Goal: Task Accomplishment & Management: Use online tool/utility

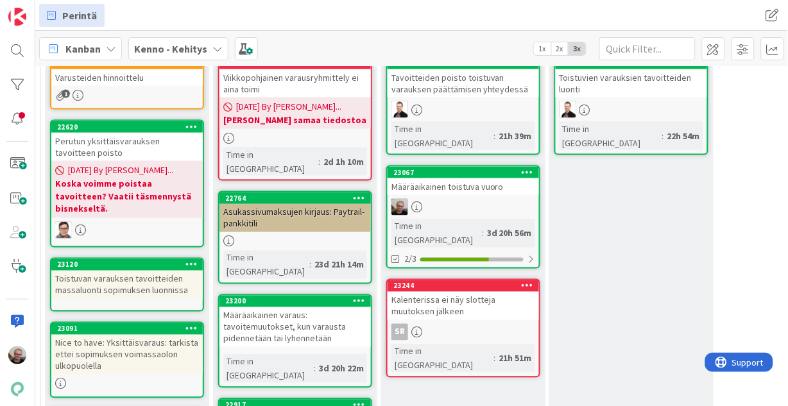
scroll to position [148, 36]
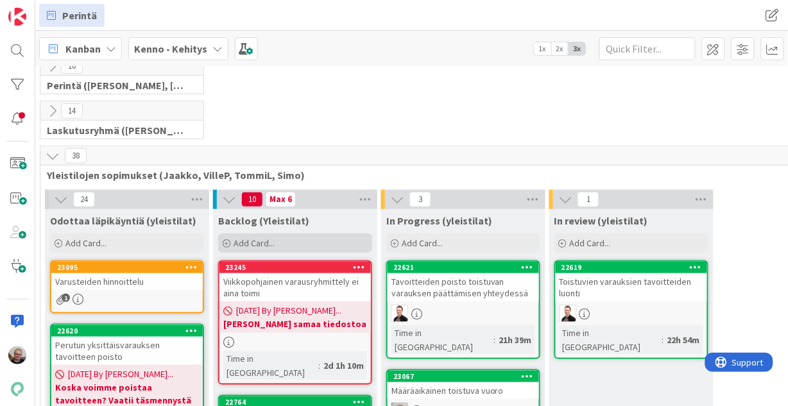
click at [321, 241] on div "Add Card..." at bounding box center [295, 242] width 154 height 19
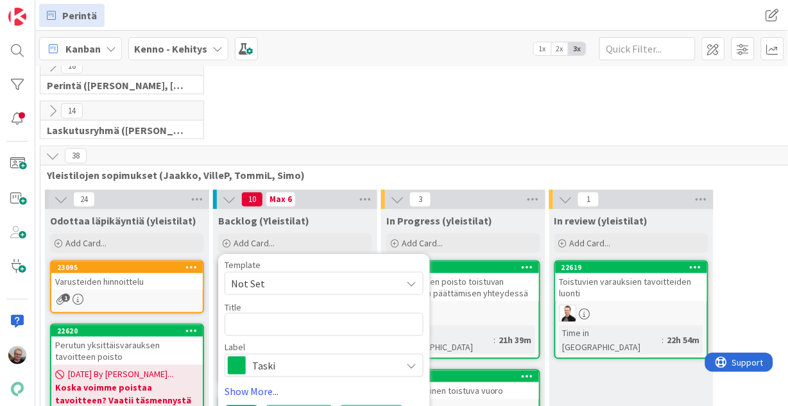
click at [299, 362] on span "Taski" at bounding box center [323, 366] width 142 height 18
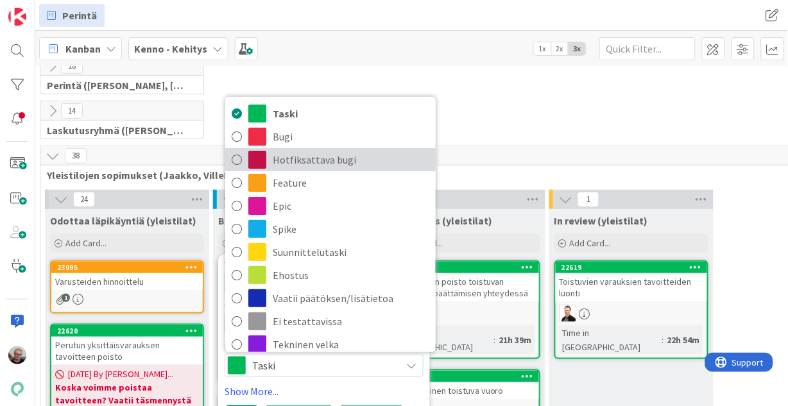
click at [289, 162] on span "Hotfiksattava bugi" at bounding box center [351, 159] width 157 height 19
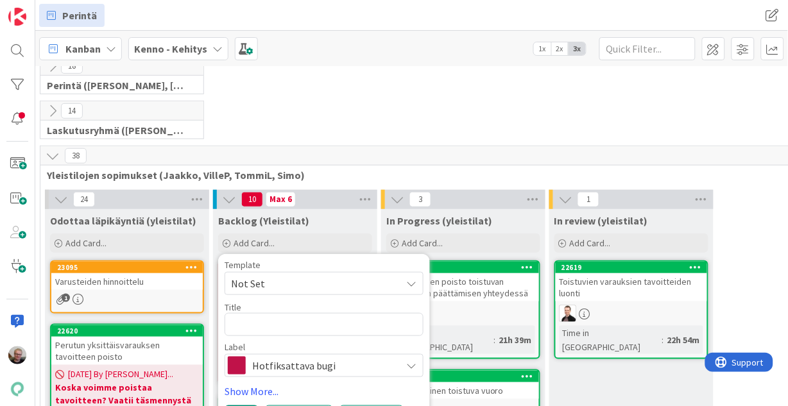
click at [335, 376] on div "Hotfiksattava bugi" at bounding box center [323, 365] width 199 height 23
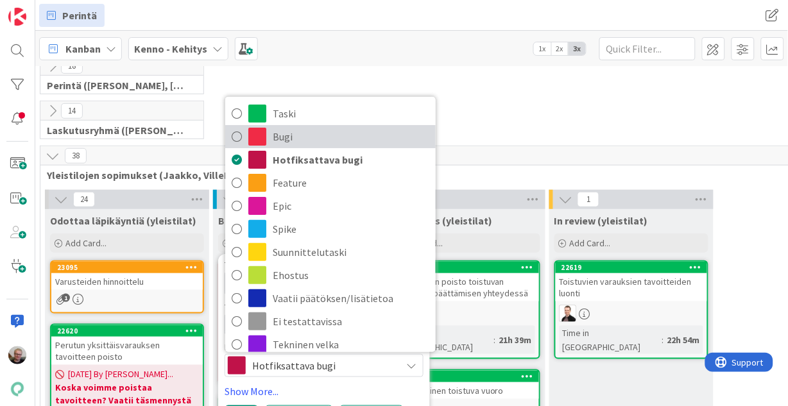
click at [269, 141] on link "Bugi" at bounding box center [330, 136] width 210 height 23
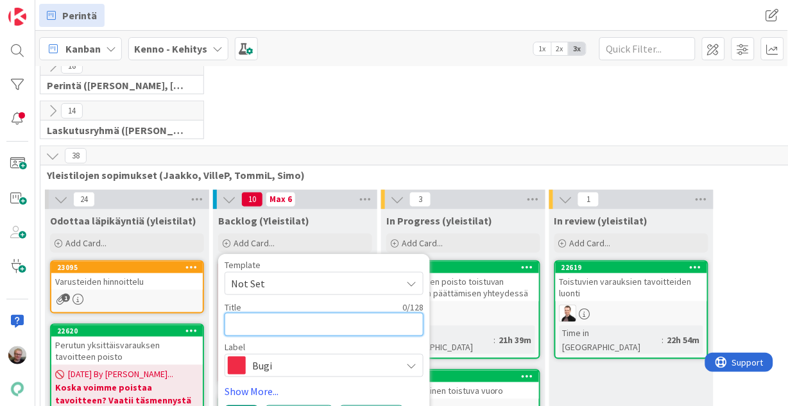
click at [244, 322] on textarea at bounding box center [323, 324] width 199 height 23
type textarea "x"
type textarea "T"
type textarea "x"
type textarea "Ta"
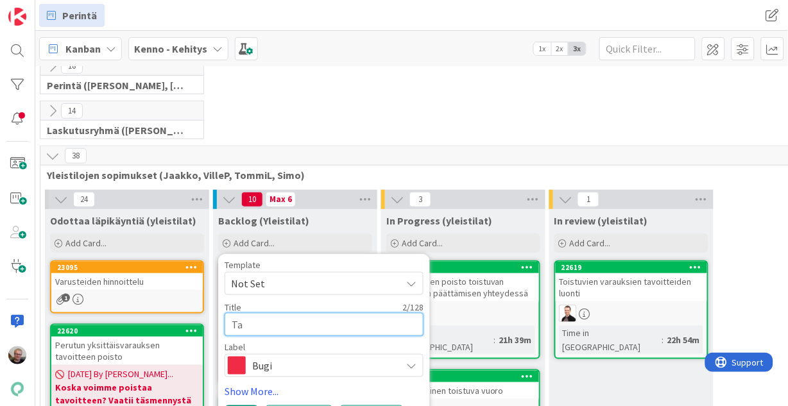
type textarea "x"
type textarea "Tav"
type textarea "x"
type textarea "Tavo"
type textarea "x"
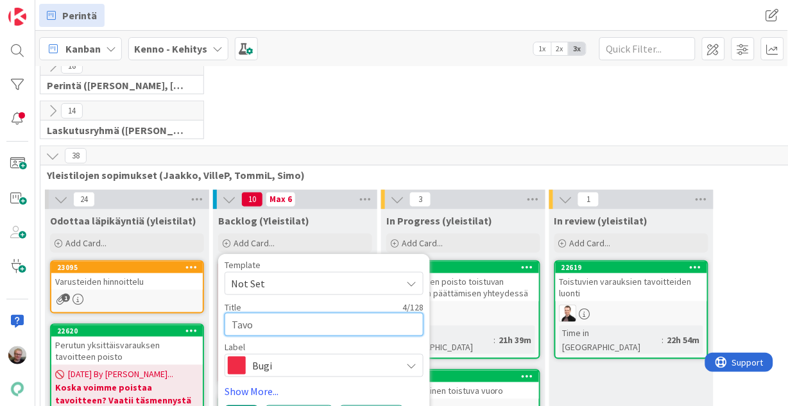
type textarea "Tavoi"
type textarea "x"
type textarea "Tavoit"
type textarea "x"
type textarea "Tavoitt"
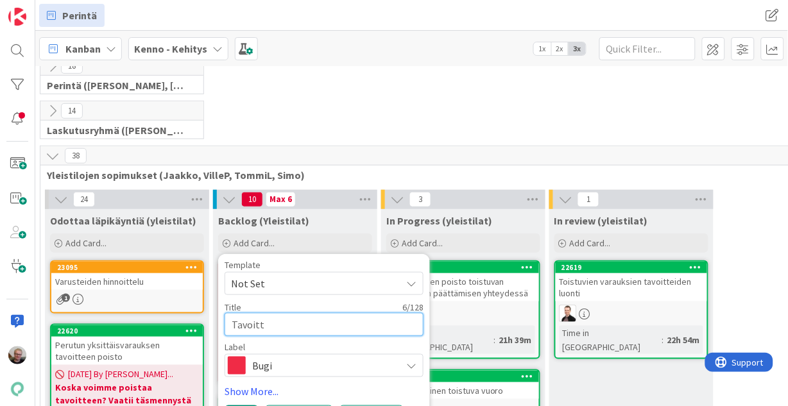
type textarea "x"
type textarea "Tavoitte"
type textarea "x"
type textarea "Tavoittei"
type textarea "x"
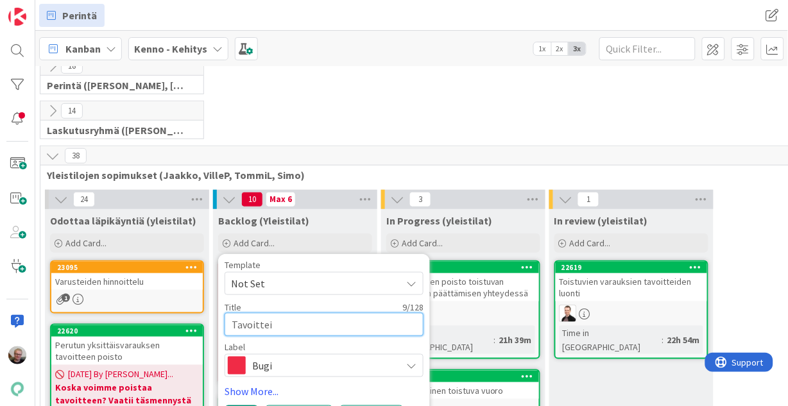
type textarea "Tavoitteid"
type textarea "x"
type textarea "Tavoitteide"
type textarea "x"
type textarea "Tavoitteiden"
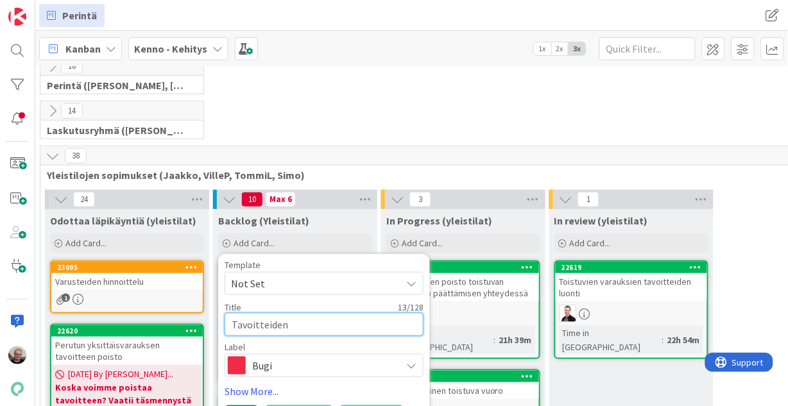
type textarea "x"
type textarea "Tavoitteiden m"
type textarea "x"
type textarea "Tavoitteiden ma"
type textarea "x"
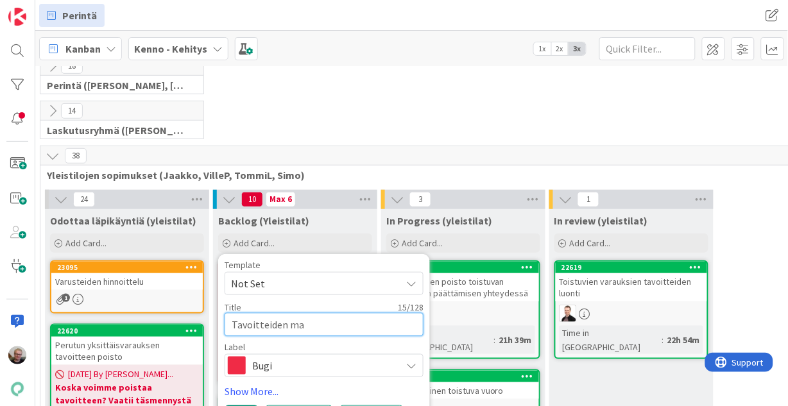
type textarea "Tavoitteiden mas"
type textarea "x"
type textarea "Tavoitteiden mass"
type textarea "x"
type textarea "Tavoitteiden massa"
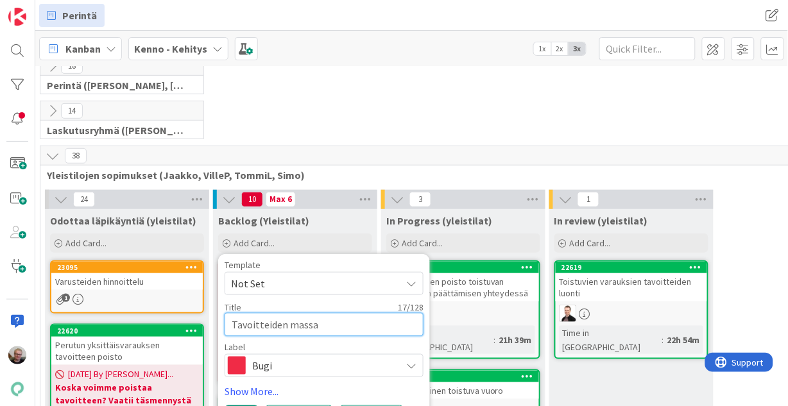
type textarea "x"
type textarea "Tavoitteiden massal"
type textarea "x"
type textarea "Tavoitteiden massalu"
type textarea "x"
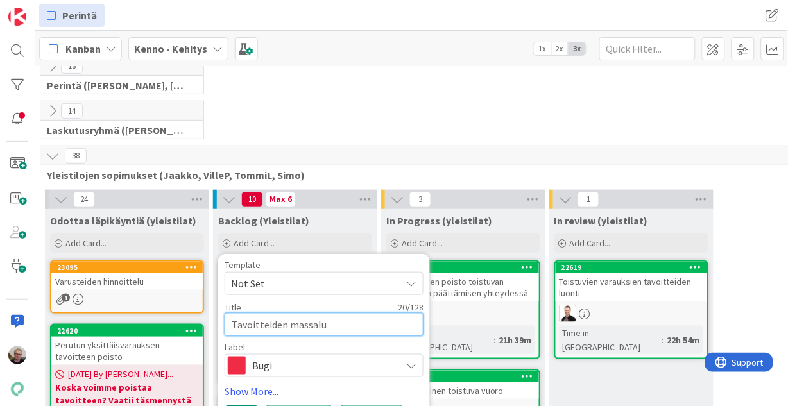
type textarea "Tavoitteiden massaluo"
type textarea "x"
type textarea "Tavoitteiden massaluon"
type textarea "x"
type textarea "Tavoitteiden massaluonti"
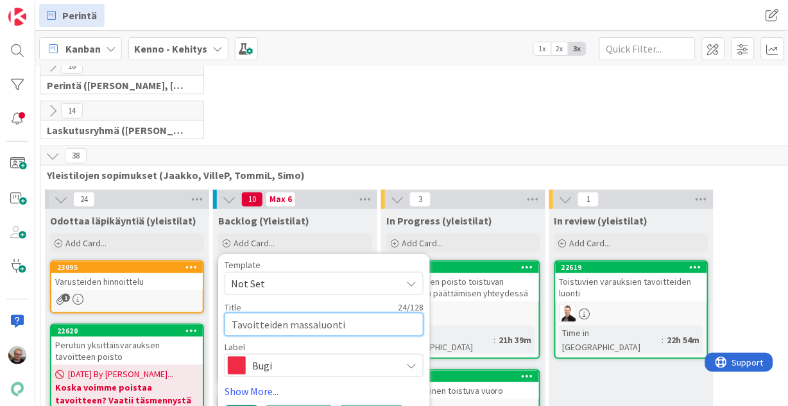
type textarea "x"
type textarea "Tavoitteiden massaluonti:"
type textarea "x"
type textarea "Tavoitteiden massaluonti:"
type textarea "x"
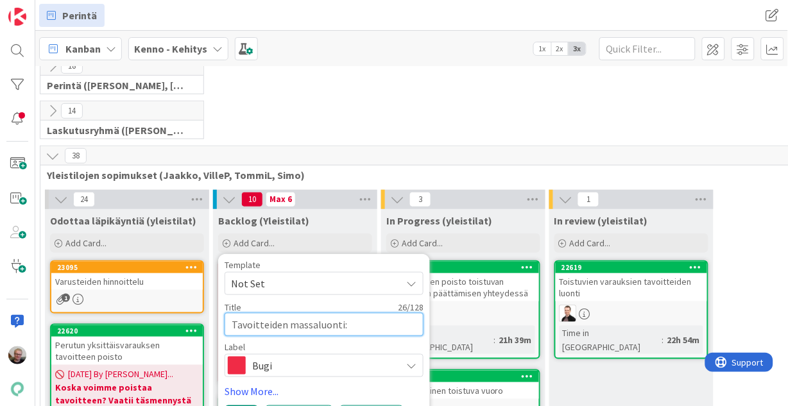
type textarea "Tavoitteiden massaluonti: l"
type textarea "x"
type textarea "Tavoitteiden massaluonti: lu"
type textarea "x"
type textarea "Tavoitteiden massaluonti: luo"
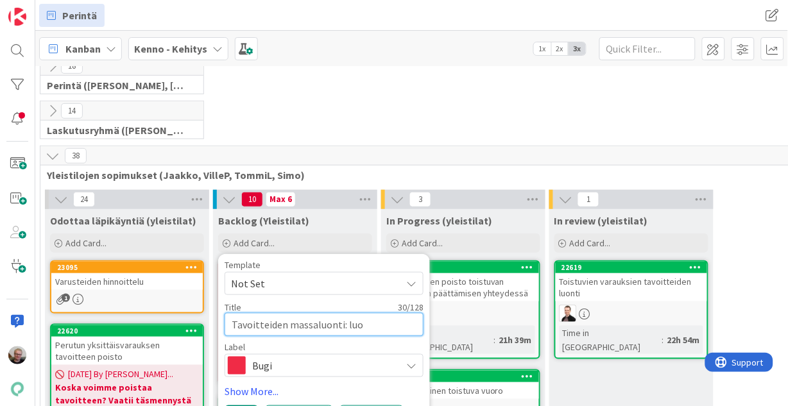
type textarea "x"
type textarea "Tavoitteiden massaluonti: [PERSON_NAME]"
type textarea "x"
type textarea "Tavoitteiden massaluonti: luo va"
type textarea "x"
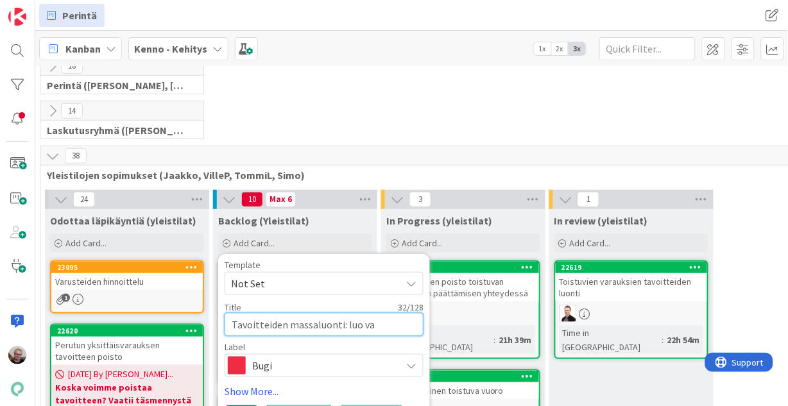
type textarea "Tavoitteiden massaluonti: luo var"
type textarea "x"
type textarea "Tavoitteiden massaluonti: luo varau"
type textarea "x"
type textarea "Tavoitteiden massaluonti: [PERSON_NAME]"
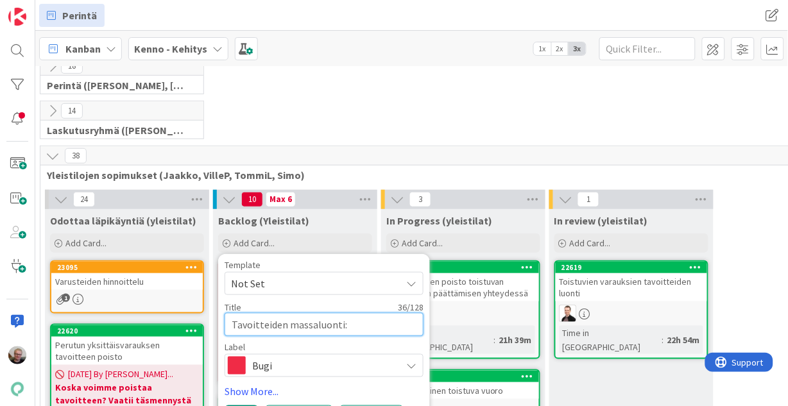
type textarea "x"
type textarea "Tavoitteiden massaluonti: luo varauks"
type textarea "x"
type textarea "Tavoitteiden massaluonti: luo varauksi"
type textarea "x"
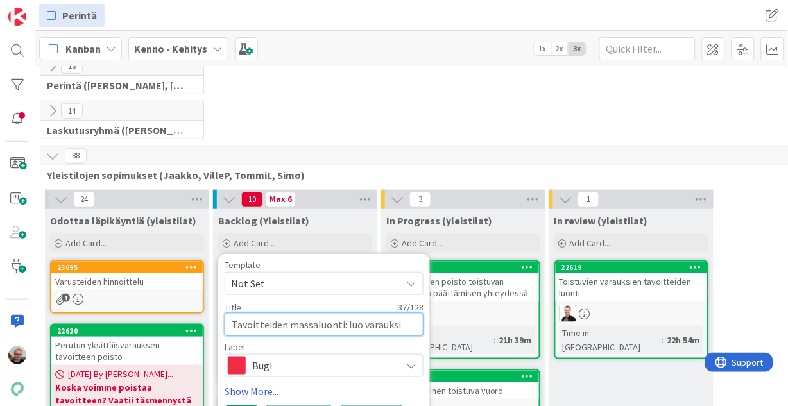
type textarea "Tavoitteiden massaluonti: luo varauksil"
type textarea "x"
type textarea "Tavoitteiden massaluonti: luo varauksill"
type textarea "x"
type textarea "Tavoitteiden massaluonti: luo varauksille"
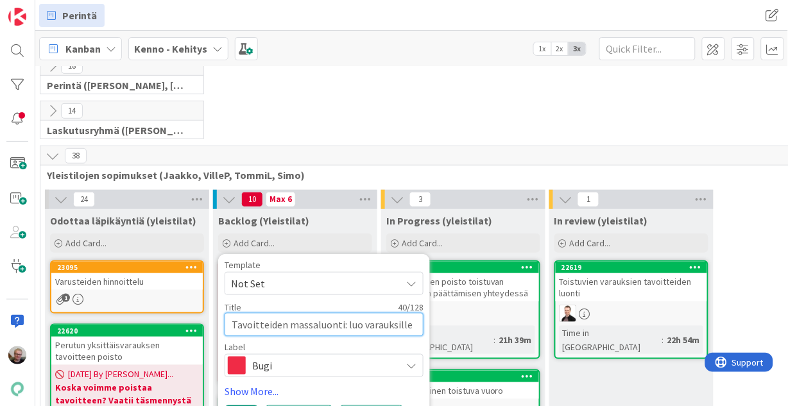
type textarea "x"
type textarea "Tavoitteiden massaluonti: luo varauksille"
type textarea "x"
type textarea "Tavoitteiden massaluonti: luo varauksille o"
type textarea "x"
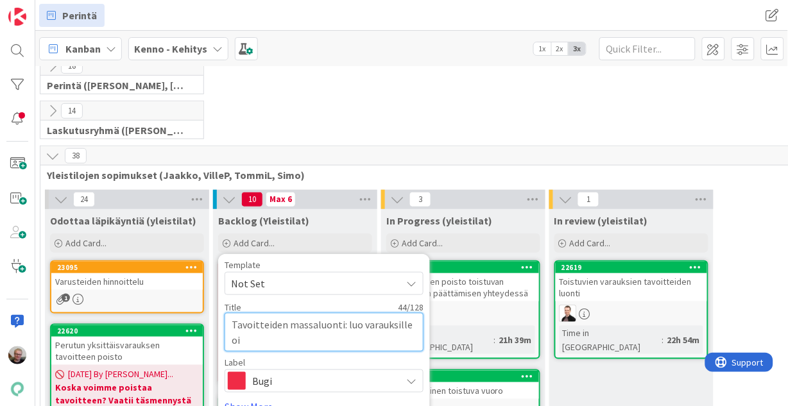
type textarea "Tavoitteiden massaluonti: luo varauksille oik"
type textarea "x"
type textarea "Tavoitteiden massaluonti: luo varauksille oike"
type textarea "x"
type textarea "Tavoitteiden massaluonti: luo varauksille oikea"
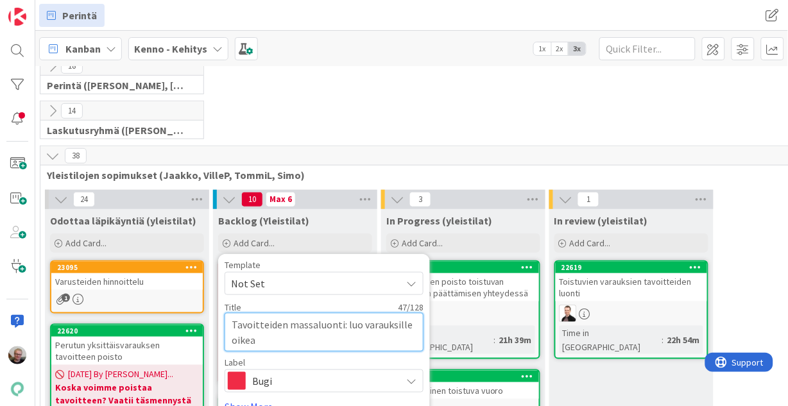
type textarea "x"
type textarea "Tavoitteiden massaluonti: luo varauksille oikean"
type textarea "x"
type textarea "Tavoitteiden massaluonti: luo varauksille oikeanl"
type textarea "x"
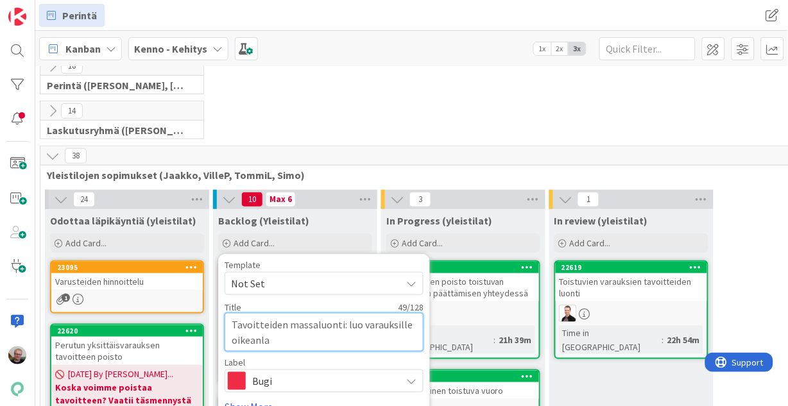
type textarea "Tavoitteiden massaluonti: luo varauksille oikeanlai"
type textarea "x"
type textarea "Tavoitteiden massaluonti: luo varauksille oikeanlais"
type textarea "x"
type textarea "Tavoitteiden massaluonti: luo varauksille oikeanlaise"
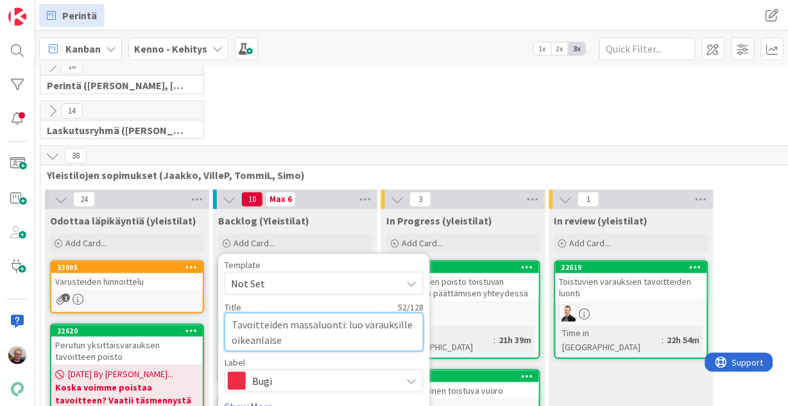
type textarea "x"
type textarea "Tavoitteiden massaluonti: luo varauksille oikeanlaiset"
type textarea "x"
type textarea "Tavoitteiden massaluonti: luo varauksille oikeanlaiset"
type textarea "x"
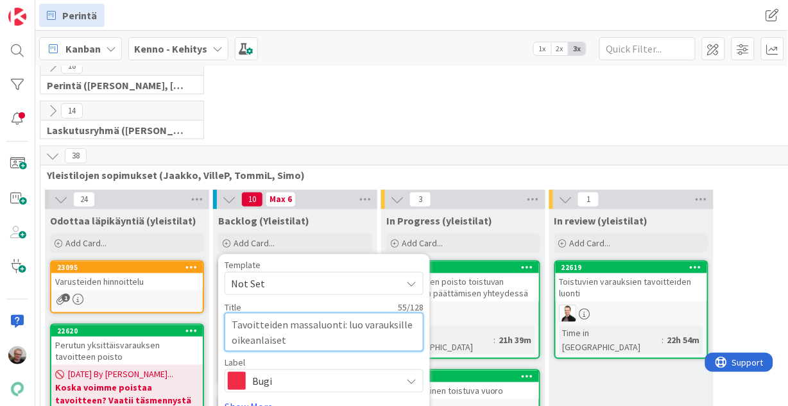
type textarea "Tavoitteiden massaluonti: luo varauksille oikeanlaiset t"
type textarea "x"
type textarea "Tavoitteiden massaluonti: luo varauksille oikeanlaiset ta"
type textarea "x"
type textarea "Tavoitteiden massaluonti: luo varauksille oikeanlaiset tav"
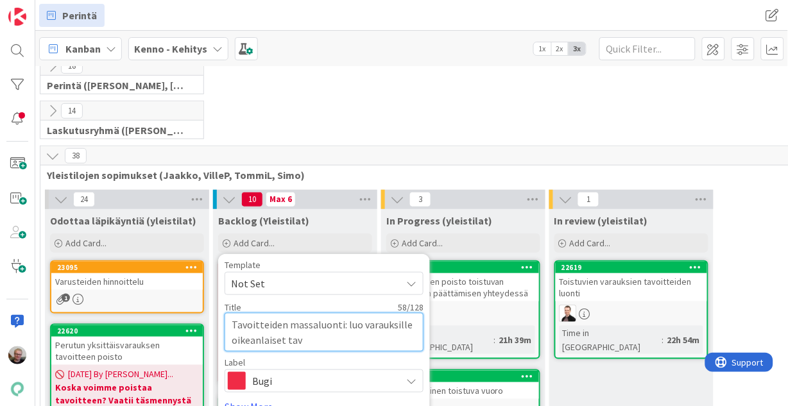
type textarea "x"
type textarea "Tavoitteiden massaluonti: luo varauksille oikeanlaiset tavo"
type textarea "x"
type textarea "Tavoitteiden massaluonti: luo varauksille oikeanlaiset tavoi"
type textarea "x"
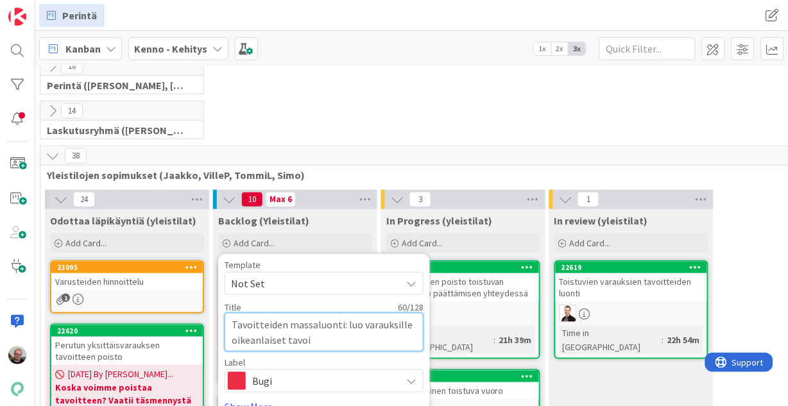
type textarea "Tavoitteiden massaluonti: luo varauksille oikeanlaiset tavoit"
type textarea "x"
type textarea "Tavoitteiden massaluonti: luo varauksille oikeanlaiset tavoitt"
type textarea "x"
type textarea "Tavoitteiden massaluonti: luo varauksille oikeanlaiset tavoitte"
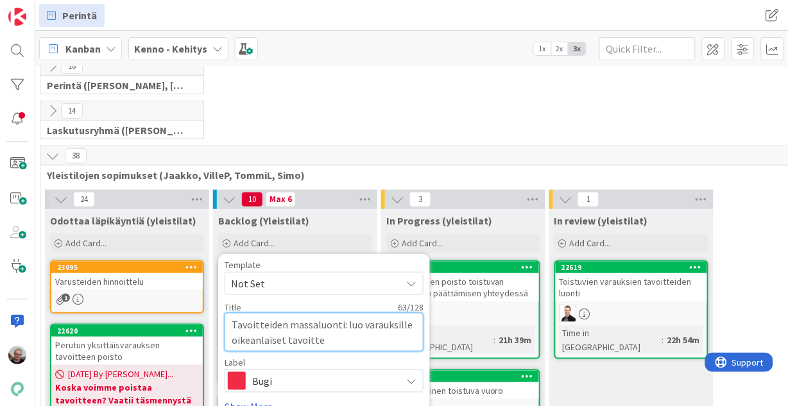
type textarea "x"
type textarea "Tavoitteiden massaluonti: luo varauksille oikeanlaiset tavoitteen"
type textarea "x"
type textarea "Tavoitteiden massaluonti: luo varauksille oikeanlaiset tavoittee"
type textarea "x"
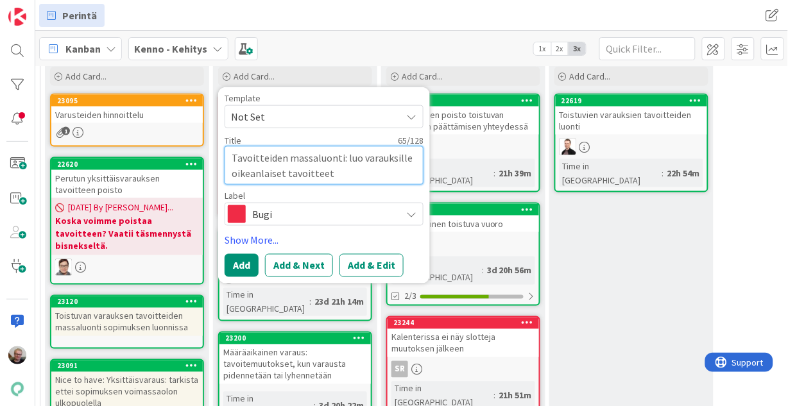
scroll to position [301, 36]
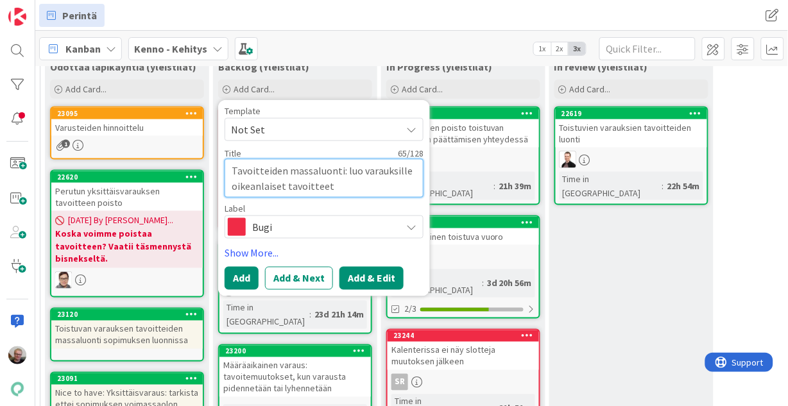
type textarea "Tavoitteiden massaluonti: luo varauksille oikeanlaiset tavoitteet"
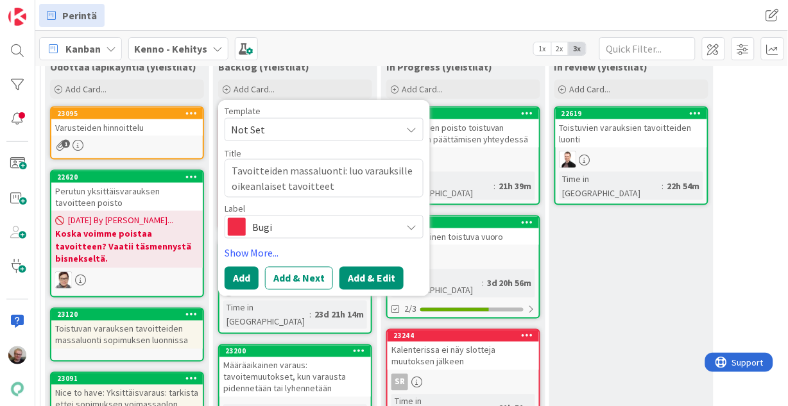
click at [366, 271] on button "Add & Edit" at bounding box center [371, 278] width 64 height 23
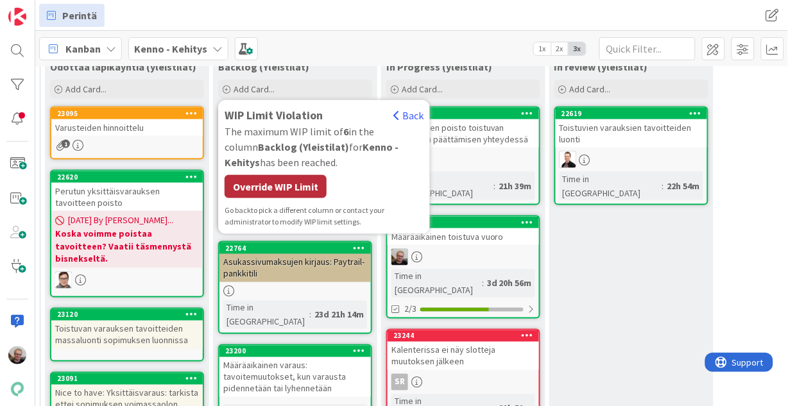
click at [295, 194] on div "Override WIP Limit" at bounding box center [275, 186] width 102 height 23
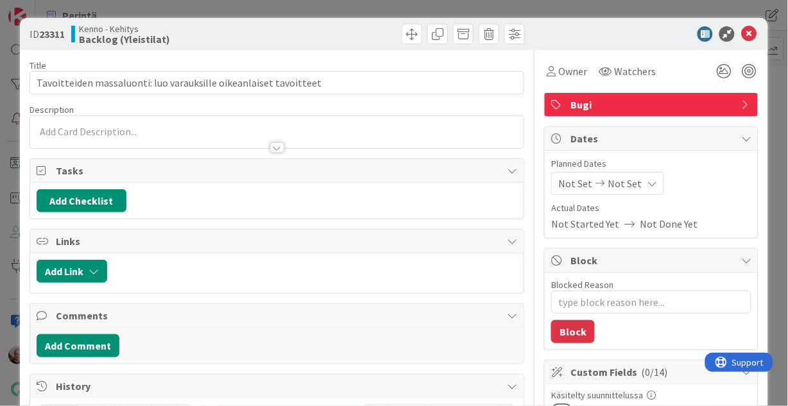
type textarea "x"
click at [149, 137] on div at bounding box center [277, 141] width 494 height 13
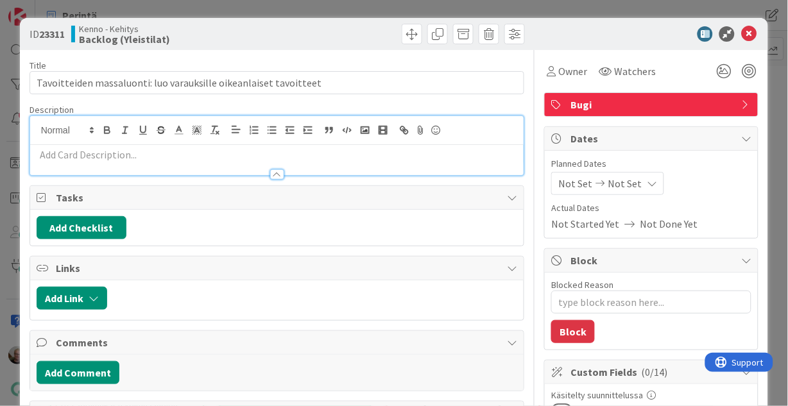
click at [166, 164] on div at bounding box center [277, 168] width 494 height 13
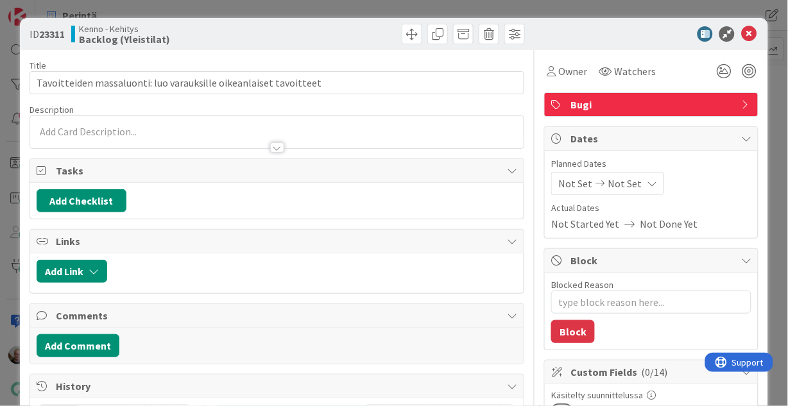
click at [161, 124] on p at bounding box center [277, 131] width 481 height 15
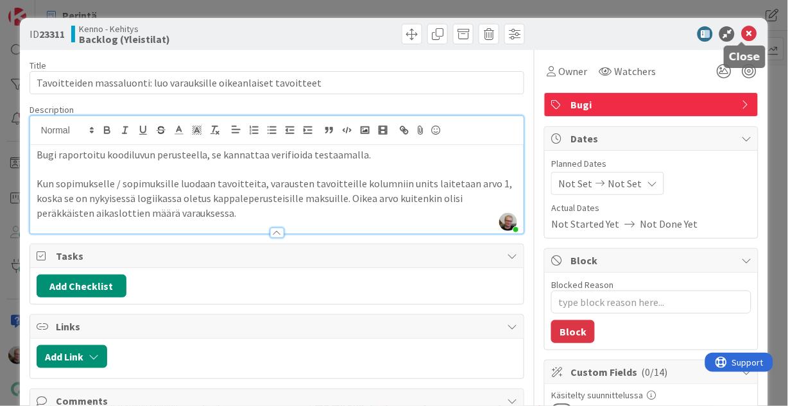
click at [743, 31] on icon at bounding box center [748, 33] width 15 height 15
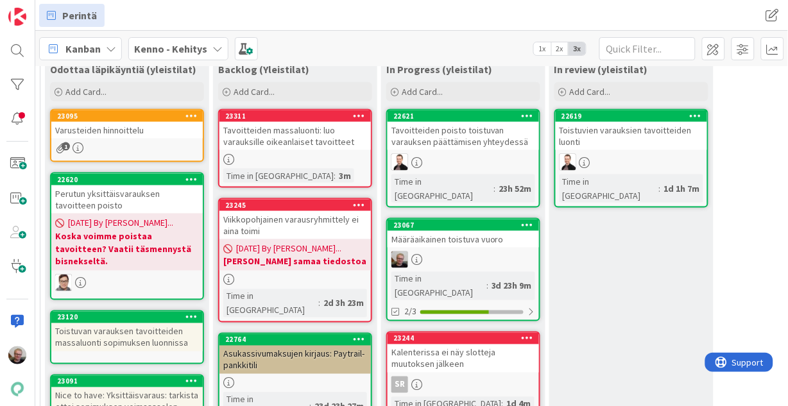
scroll to position [199, 36]
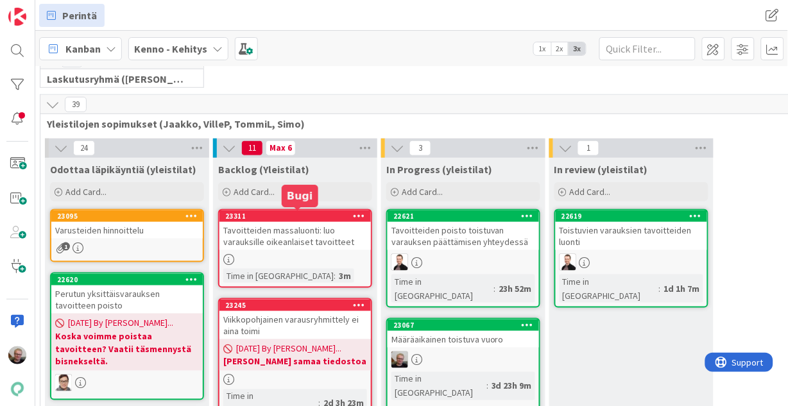
click at [292, 235] on div "Tavoitteiden massaluonti: luo varauksille oikeanlaiset tavoitteet" at bounding box center [294, 236] width 151 height 28
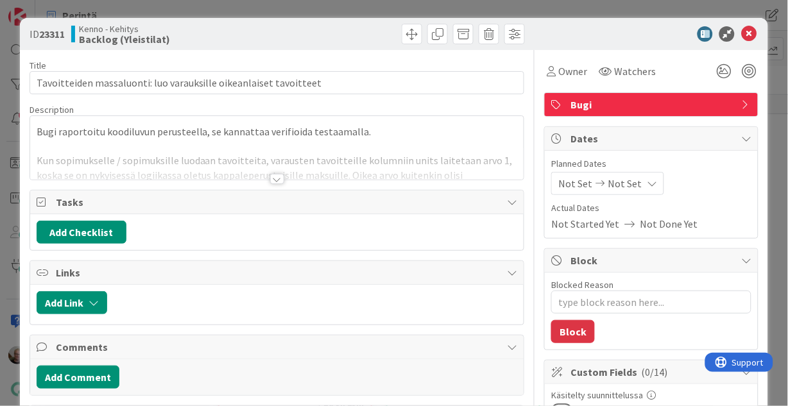
type textarea "x"
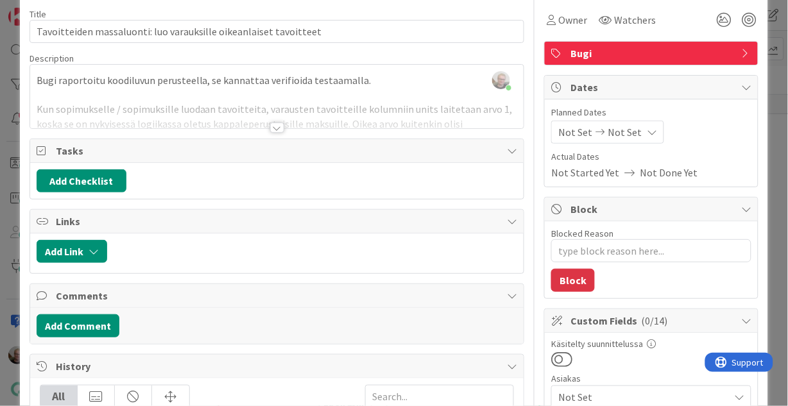
click at [256, 109] on div at bounding box center [277, 112] width 494 height 33
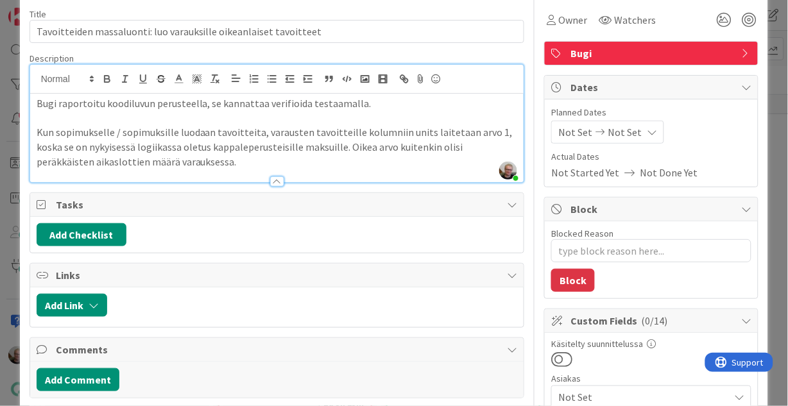
click at [250, 119] on p at bounding box center [277, 118] width 481 height 15
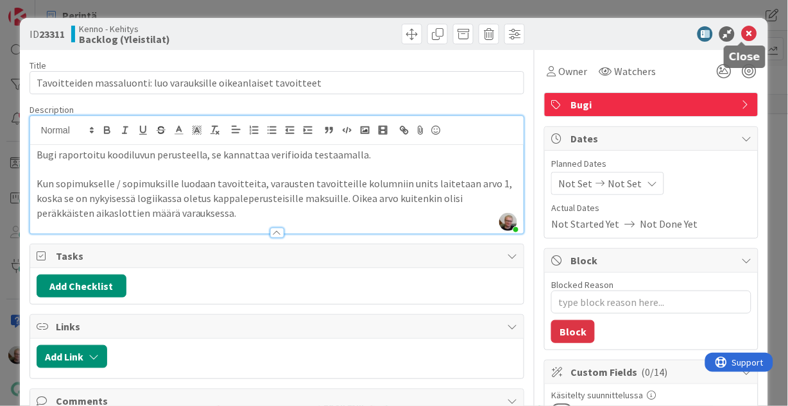
click at [741, 31] on icon at bounding box center [748, 33] width 15 height 15
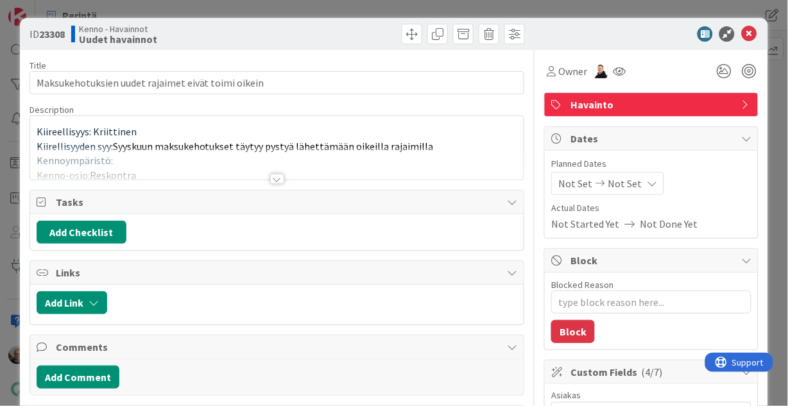
type textarea "x"
click at [204, 155] on div at bounding box center [277, 163] width 494 height 33
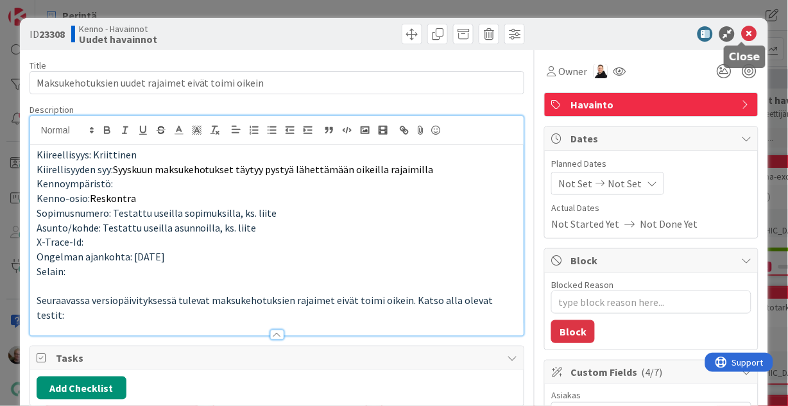
click at [741, 36] on icon at bounding box center [748, 33] width 15 height 15
